Goal: Task Accomplishment & Management: Use online tool/utility

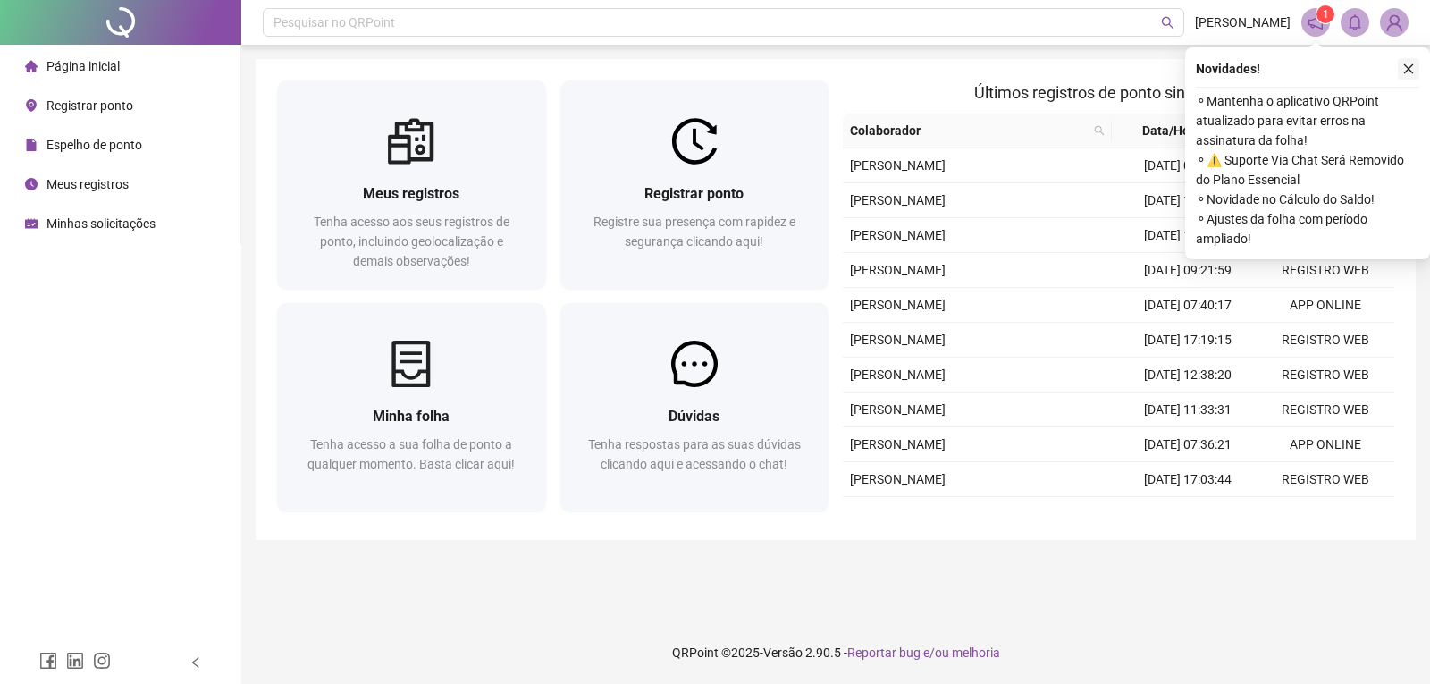
click at [1412, 62] on button "button" at bounding box center [1408, 68] width 21 height 21
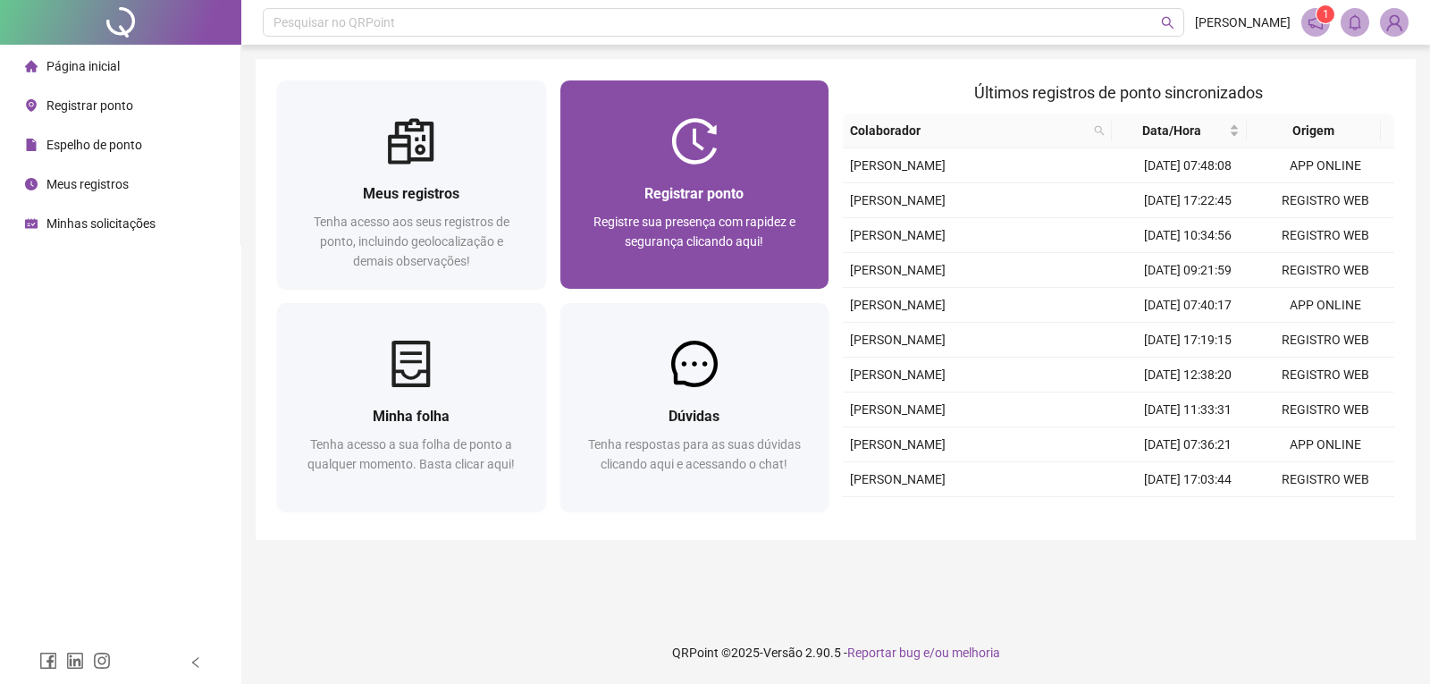
click at [670, 179] on div "Registrar ponto Registre sua presença com rapidez e segurança clicando aqui!" at bounding box center [694, 226] width 269 height 124
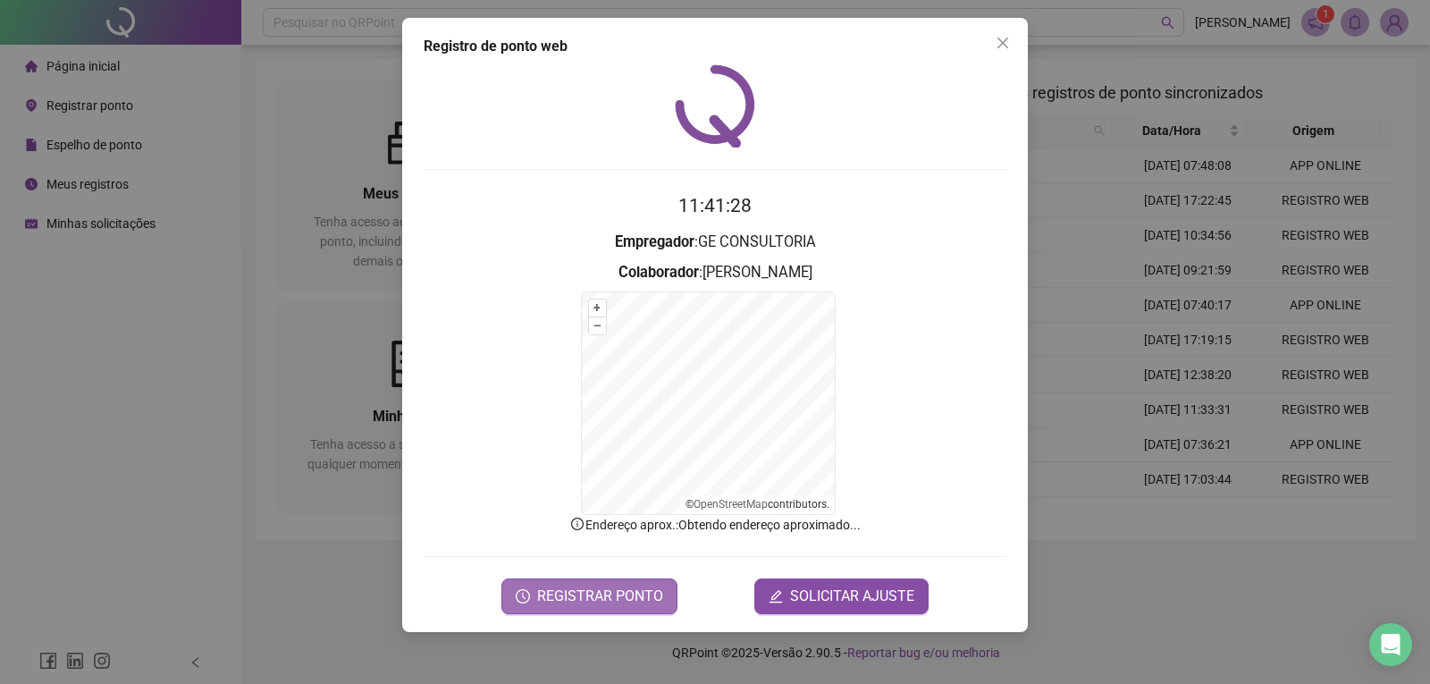
click at [610, 594] on span "REGISTRAR PONTO" at bounding box center [600, 595] width 126 height 21
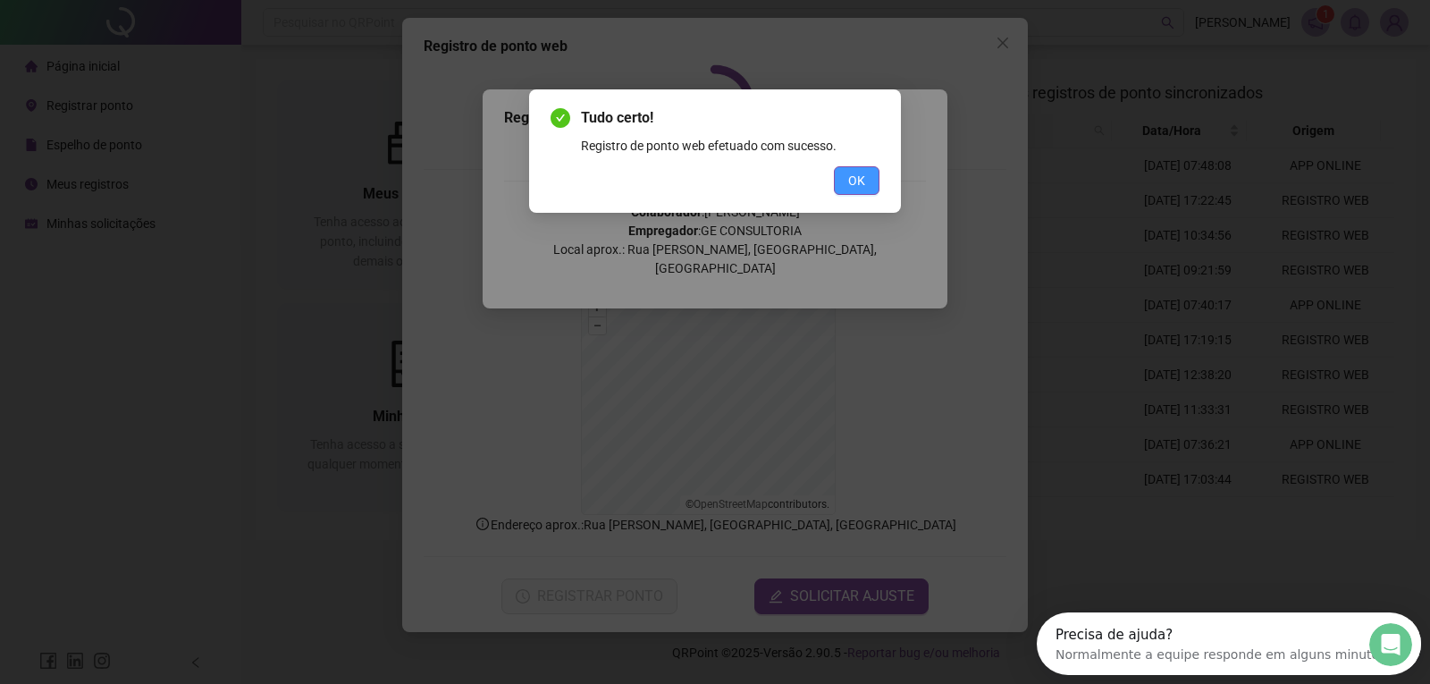
click at [868, 174] on button "OK" at bounding box center [857, 180] width 46 height 29
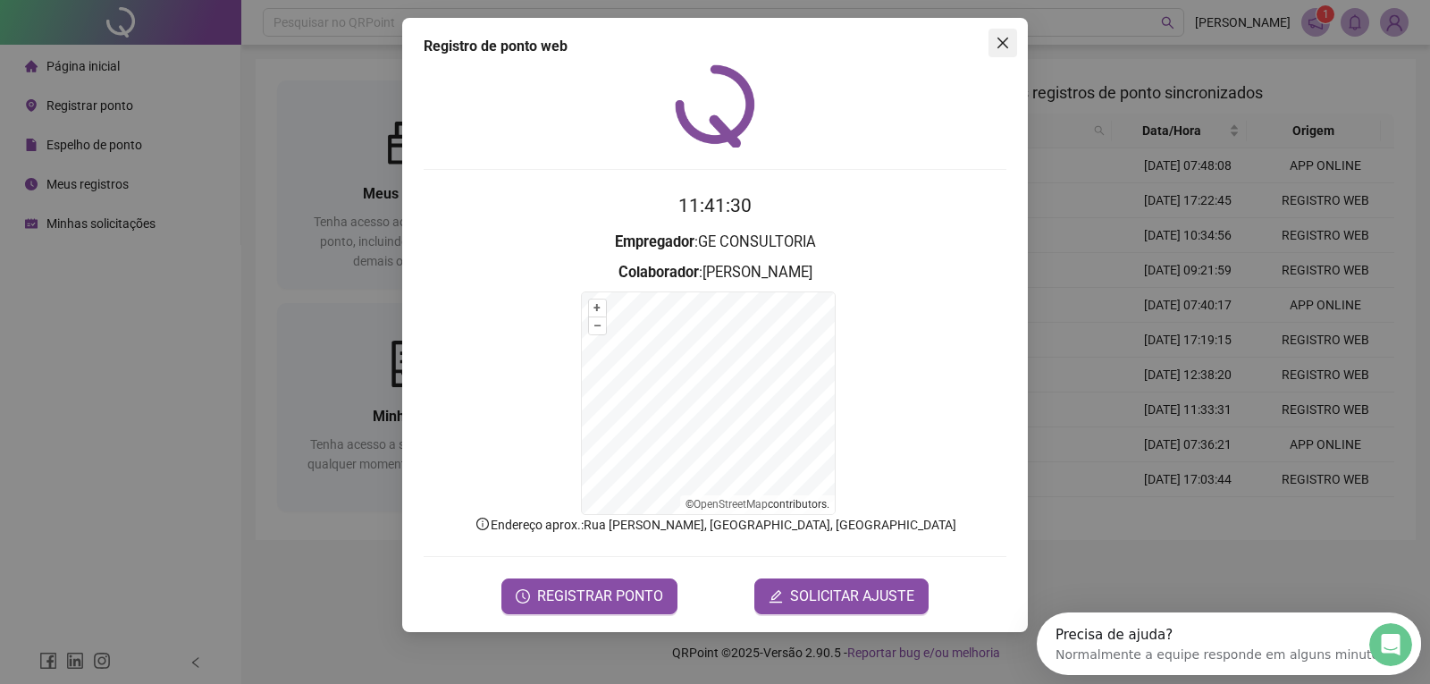
click at [1008, 44] on icon "close" at bounding box center [1003, 43] width 14 height 14
